Goal: Task Accomplishment & Management: Manage account settings

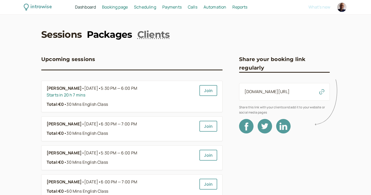
click at [103, 37] on link "Packages" at bounding box center [109, 34] width 45 height 13
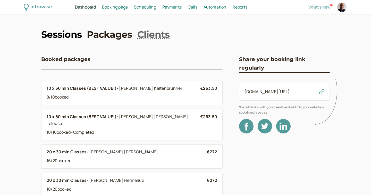
click at [75, 37] on link "Sessions" at bounding box center [61, 34] width 41 height 13
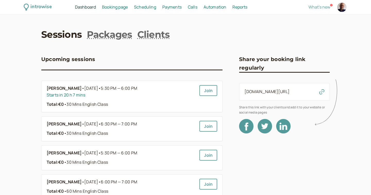
click at [153, 6] on span "Scheduling" at bounding box center [145, 7] width 22 height 6
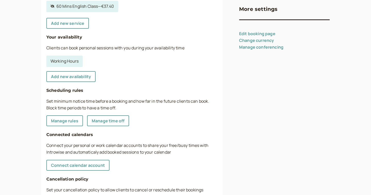
scroll to position [143, 0]
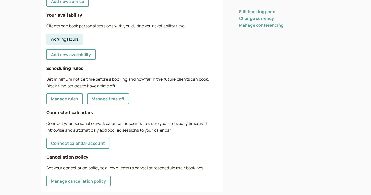
click at [70, 38] on link "Working Hours" at bounding box center [64, 39] width 36 height 11
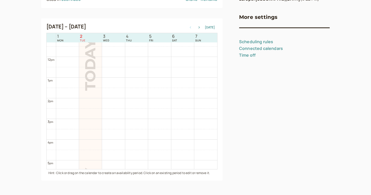
scroll to position [278, 0]
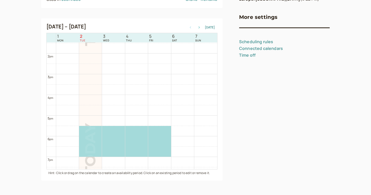
click at [200, 28] on icon "button" at bounding box center [199, 27] width 1 height 2
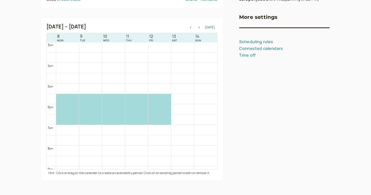
scroll to position [301, 0]
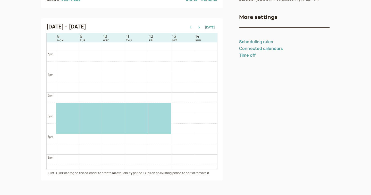
click at [201, 28] on icon "button" at bounding box center [199, 27] width 6 height 2
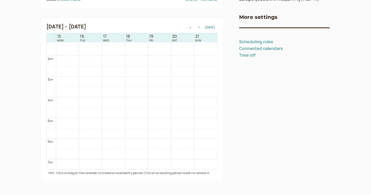
scroll to position [294, 0]
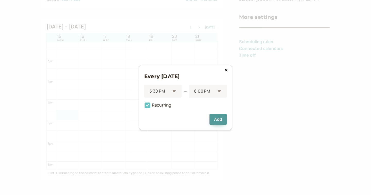
click at [148, 105] on icon at bounding box center [147, 105] width 9 height 9
click at [144, 107] on input "Recurring" at bounding box center [144, 107] width 0 height 0
click at [204, 89] on div at bounding box center [205, 91] width 22 height 7
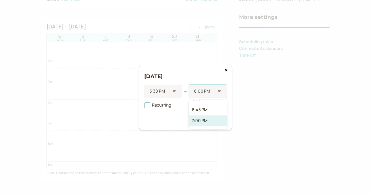
scroll to position [29, 0]
click at [193, 120] on div "7:00 PM" at bounding box center [208, 120] width 38 height 11
click at [220, 119] on button "Add" at bounding box center [218, 119] width 17 height 11
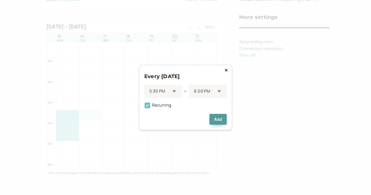
click at [147, 107] on icon at bounding box center [148, 105] width 6 height 6
click at [144, 107] on input "Recurring" at bounding box center [144, 107] width 0 height 0
click at [198, 93] on div at bounding box center [205, 91] width 22 height 7
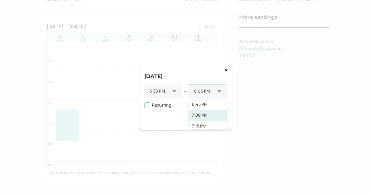
click at [198, 115] on div "7:00 PM" at bounding box center [208, 115] width 38 height 11
click at [224, 119] on button "Add" at bounding box center [218, 119] width 17 height 11
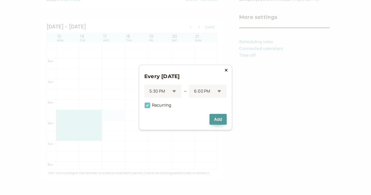
click at [155, 104] on span "Recurring" at bounding box center [157, 105] width 27 height 6
click at [144, 107] on input "Recurring" at bounding box center [144, 107] width 0 height 0
click at [201, 93] on div at bounding box center [205, 91] width 22 height 7
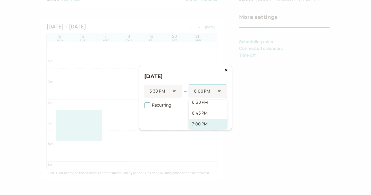
click at [197, 123] on div "7:00 PM" at bounding box center [208, 123] width 38 height 11
click at [222, 119] on button "Add" at bounding box center [218, 119] width 17 height 11
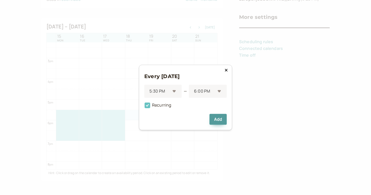
click at [153, 103] on span "Recurring" at bounding box center [157, 105] width 27 height 6
click at [144, 107] on input "Recurring" at bounding box center [144, 107] width 0 height 0
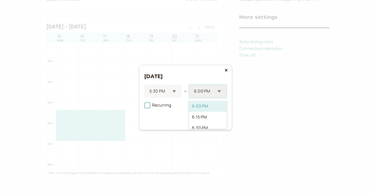
click at [195, 94] on input "text" at bounding box center [194, 91] width 1 height 6
click at [197, 118] on div "7:00 PM" at bounding box center [208, 120] width 38 height 11
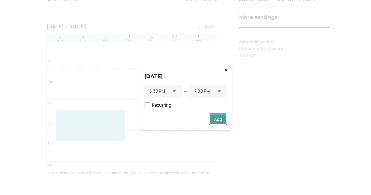
click at [215, 122] on button "Add" at bounding box center [218, 119] width 17 height 11
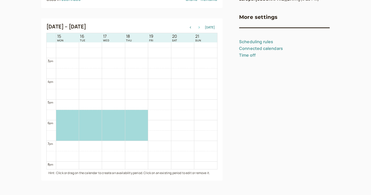
click at [201, 26] on icon "button" at bounding box center [199, 27] width 6 height 2
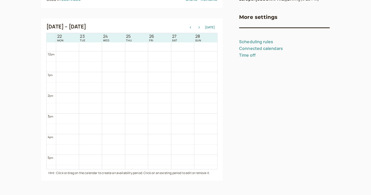
scroll to position [311, 0]
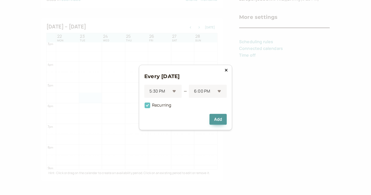
click at [147, 105] on icon at bounding box center [148, 105] width 6 height 6
click at [144, 107] on input "Recurring" at bounding box center [144, 107] width 0 height 0
click at [203, 93] on div at bounding box center [205, 91] width 22 height 7
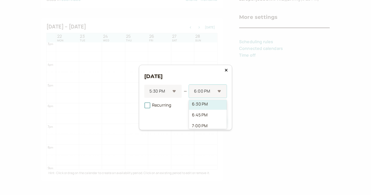
scroll to position [23, 0]
click at [200, 123] on div "7:00 PM" at bounding box center [208, 126] width 38 height 11
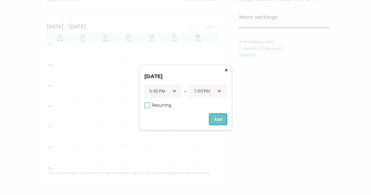
click at [216, 120] on button "Add" at bounding box center [218, 119] width 17 height 11
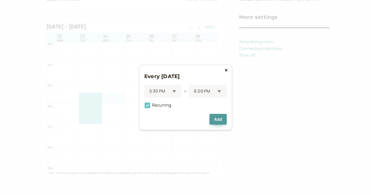
click at [145, 105] on icon at bounding box center [148, 105] width 6 height 6
click at [144, 107] on input "Recurring" at bounding box center [144, 107] width 0 height 0
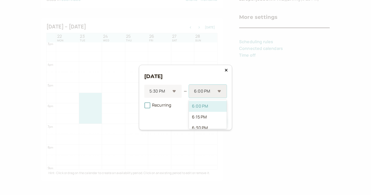
click at [195, 92] on div at bounding box center [205, 91] width 22 height 7
click at [196, 116] on div "7:00 PM" at bounding box center [208, 116] width 38 height 11
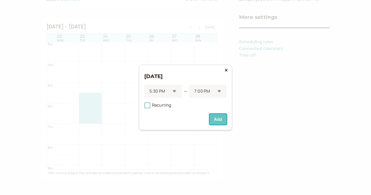
click at [219, 118] on button "Add" at bounding box center [218, 119] width 17 height 11
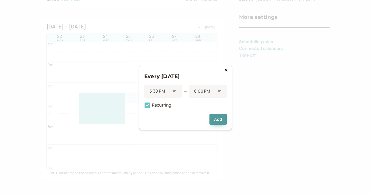
click at [149, 105] on icon at bounding box center [148, 105] width 6 height 6
click at [144, 107] on input "Recurring" at bounding box center [144, 107] width 0 height 0
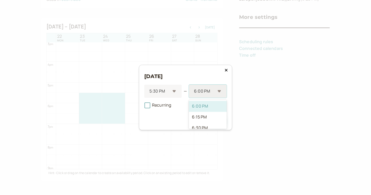
click at [194, 93] on div "6:00 PM" at bounding box center [208, 91] width 38 height 13
click at [196, 119] on div "7:00 PM" at bounding box center [208, 120] width 38 height 11
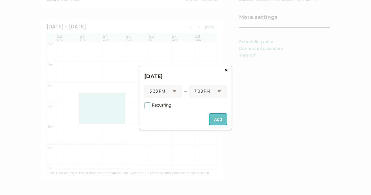
click at [217, 122] on button "Add" at bounding box center [218, 119] width 17 height 11
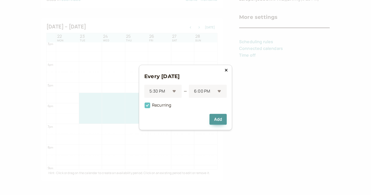
click at [159, 105] on span "Recurring" at bounding box center [157, 105] width 27 height 6
click at [144, 107] on input "Recurring" at bounding box center [144, 107] width 0 height 0
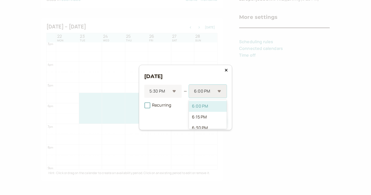
click at [201, 92] on div at bounding box center [205, 91] width 22 height 7
click at [203, 109] on div "7:00 PM" at bounding box center [208, 111] width 38 height 11
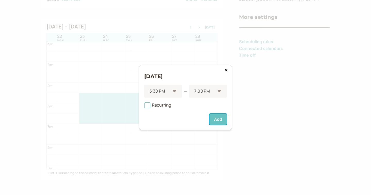
click at [217, 121] on button "Add" at bounding box center [218, 119] width 17 height 11
